Goal: Task Accomplishment & Management: Complete application form

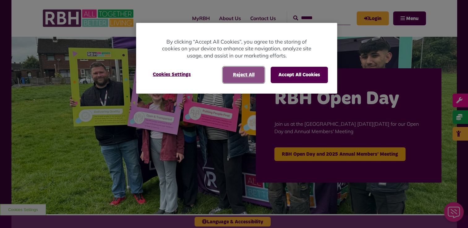
click at [243, 77] on button "Reject All" at bounding box center [244, 75] width 42 height 16
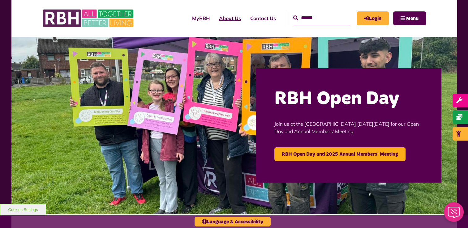
click at [223, 18] on link "About Us" at bounding box center [229, 18] width 31 height 17
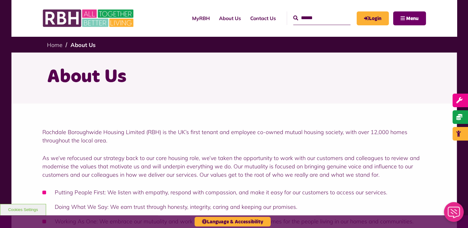
click at [405, 20] on button "Menu" at bounding box center [409, 18] width 33 height 14
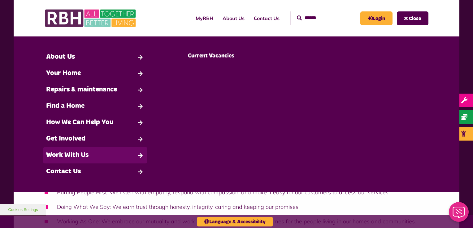
click at [95, 158] on link "Work With Us" at bounding box center [95, 155] width 104 height 16
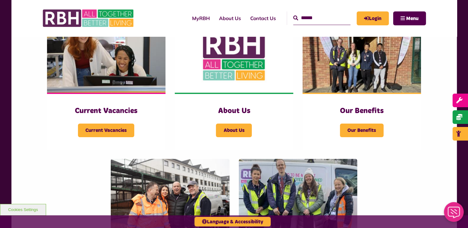
scroll to position [155, 0]
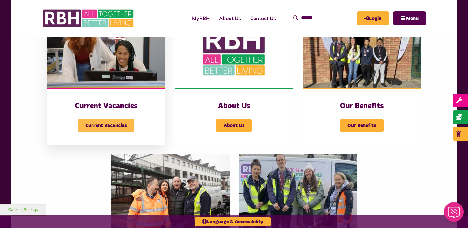
click at [117, 125] on span "Current Vacancies" at bounding box center [106, 126] width 56 height 14
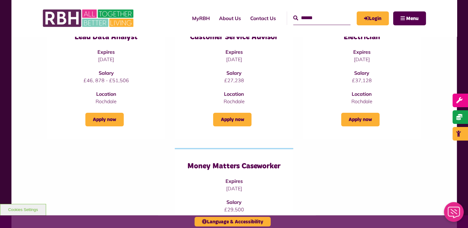
scroll to position [94, 0]
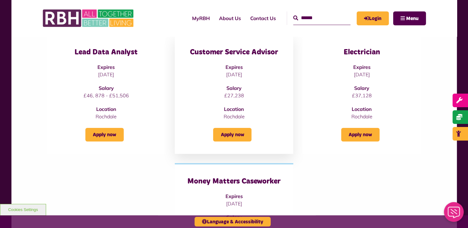
click at [245, 65] on div "Customer Service Advisor Expires [DATE] Salary £27,238 Location [GEOGRAPHIC_DAT…" at bounding box center [234, 84] width 94 height 73
click at [239, 54] on h3 "Customer Service Advisor" at bounding box center [234, 53] width 94 height 10
click at [236, 143] on div "Customer Service Advisor Expires [DATE] Salary £27,238 Location [GEOGRAPHIC_DAT…" at bounding box center [234, 94] width 119 height 120
click at [237, 134] on link "Apply now" at bounding box center [232, 135] width 38 height 14
